Goal: Transaction & Acquisition: Purchase product/service

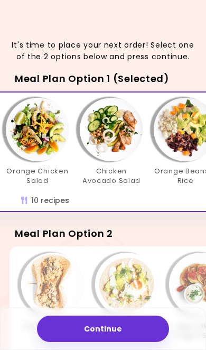
scroll to position [0, 450]
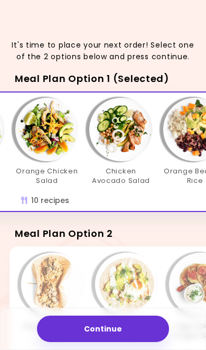
click at [125, 140] on img "Info - Chicken Avocado Salad - Meal Plan Option 1 (Selected)" at bounding box center [120, 129] width 63 height 63
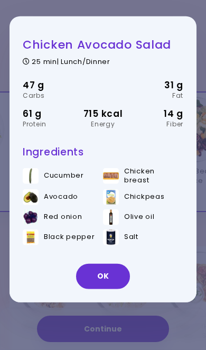
click at [115, 289] on button "OK" at bounding box center [103, 275] width 54 height 25
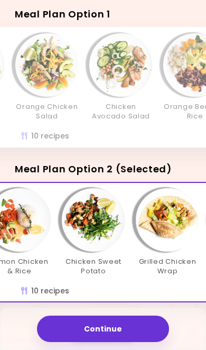
scroll to position [0, 256]
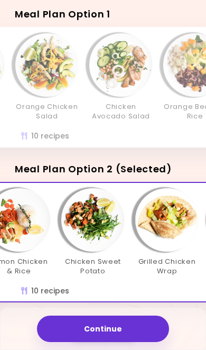
click at [98, 222] on img "Info - Chicken Sweet Potato - Meal Plan Option 2 (Selected)" at bounding box center [92, 219] width 63 height 63
click at [138, 342] on button "Continue" at bounding box center [103, 329] width 132 height 26
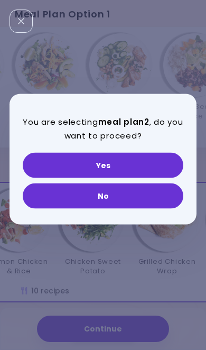
click at [160, 178] on button "Yes" at bounding box center [103, 165] width 161 height 25
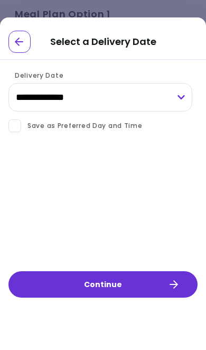
click at [27, 47] on div "Go Back" at bounding box center [19, 42] width 22 height 22
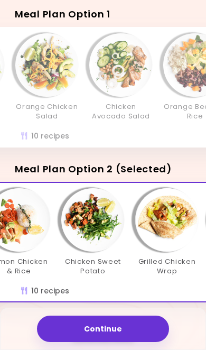
click at [108, 219] on img "Info - Chicken Sweet Potato - Meal Plan Option 2 (Selected)" at bounding box center [92, 219] width 63 height 63
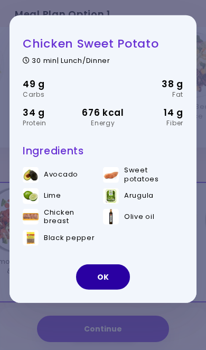
click at [105, 290] on button "OK" at bounding box center [103, 277] width 54 height 25
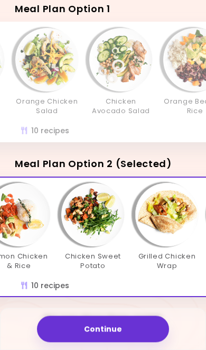
scroll to position [69, 0]
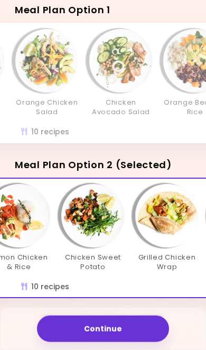
click at [174, 214] on img "Info - Grilled Chicken Wrap - Meal Plan Option 2 (Selected)" at bounding box center [166, 215] width 63 height 63
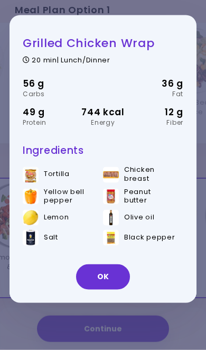
scroll to position [69, 0]
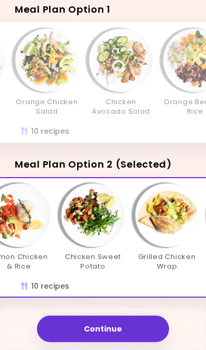
click at [142, 325] on button "Continue" at bounding box center [103, 329] width 132 height 26
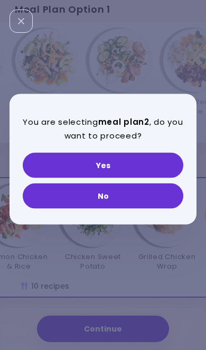
click at [157, 178] on button "Yes" at bounding box center [103, 165] width 161 height 25
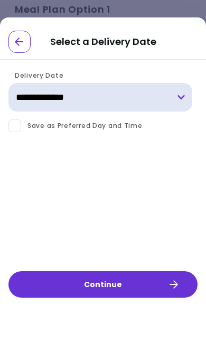
click at [189, 95] on select "**********" at bounding box center [100, 97] width 184 height 29
select select "**********"
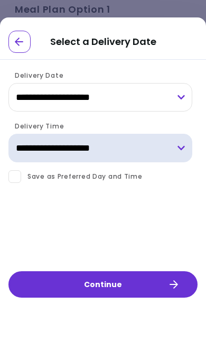
click at [183, 145] on select "**********" at bounding box center [100, 148] width 184 height 29
select select "*"
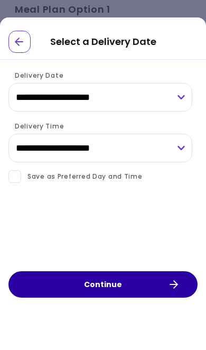
click at [166, 298] on button "Continue" at bounding box center [102, 284] width 189 height 26
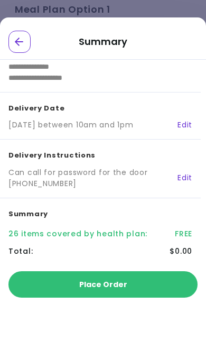
scroll to position [37, 0]
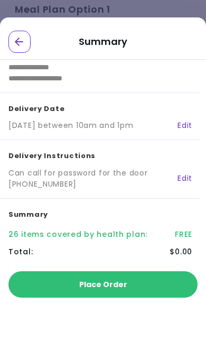
click at [166, 298] on button "Place Order" at bounding box center [102, 284] width 189 height 26
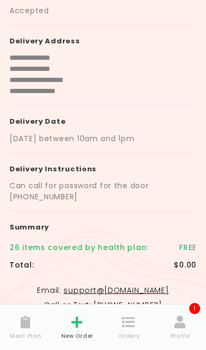
scroll to position [0, 0]
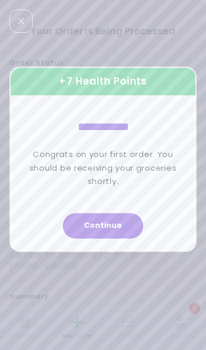
click at [124, 239] on button "Continue" at bounding box center [103, 225] width 80 height 25
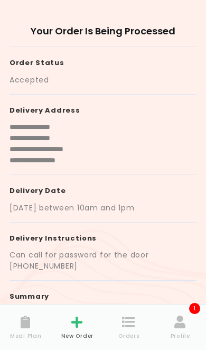
click at [179, 325] on icon at bounding box center [181, 322] width 12 height 13
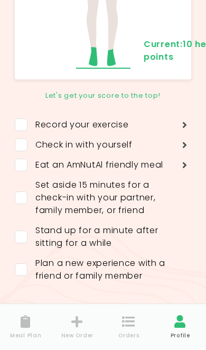
scroll to position [175, 0]
